Goal: Task Accomplishment & Management: Use online tool/utility

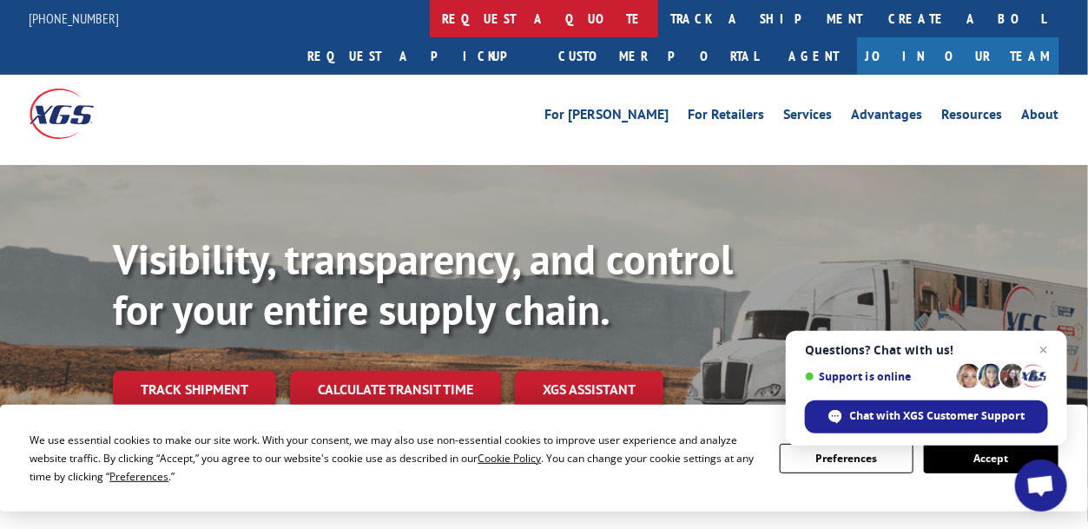
click at [430, 19] on link "request a quote" at bounding box center [544, 18] width 228 height 37
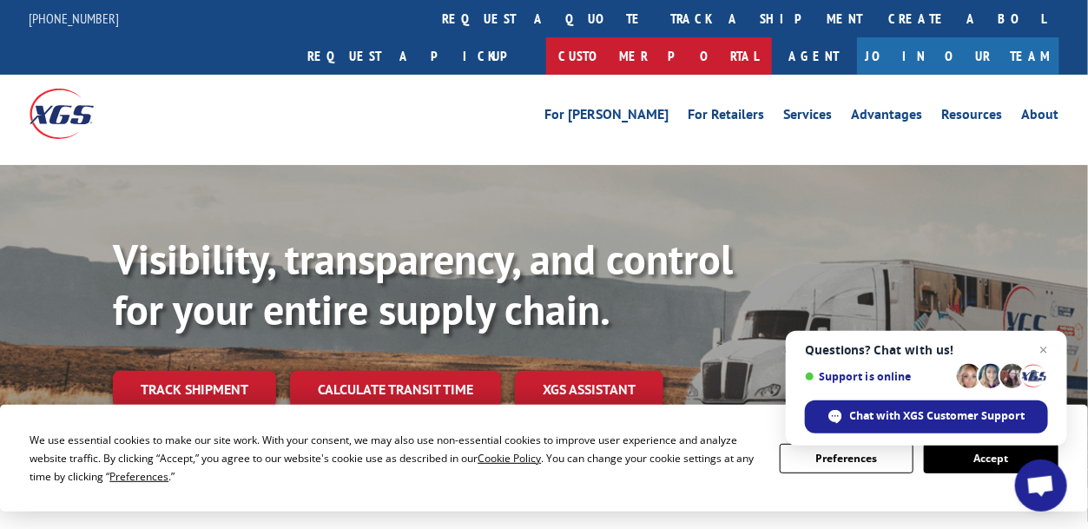
click at [772, 37] on link "Customer Portal" at bounding box center [659, 55] width 226 height 37
